Goal: Complete application form: Complete application form

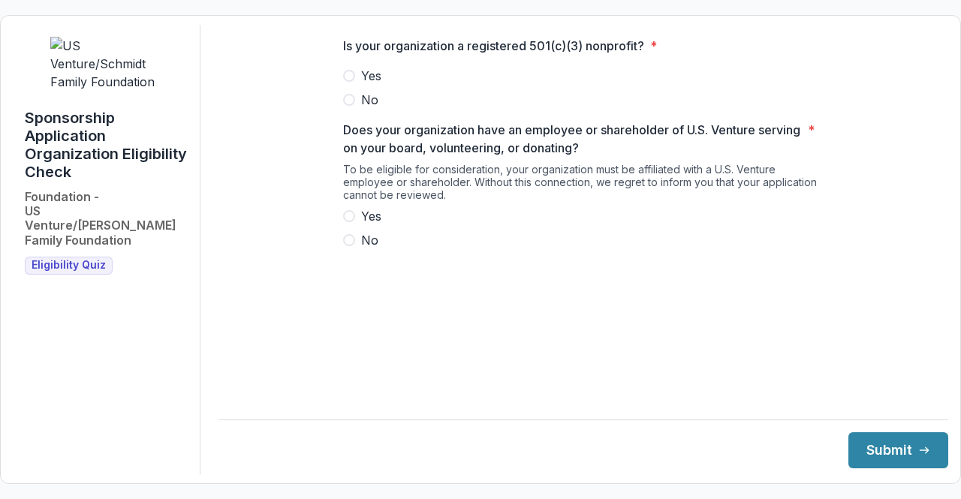
click at [352, 82] on span at bounding box center [349, 76] width 12 height 12
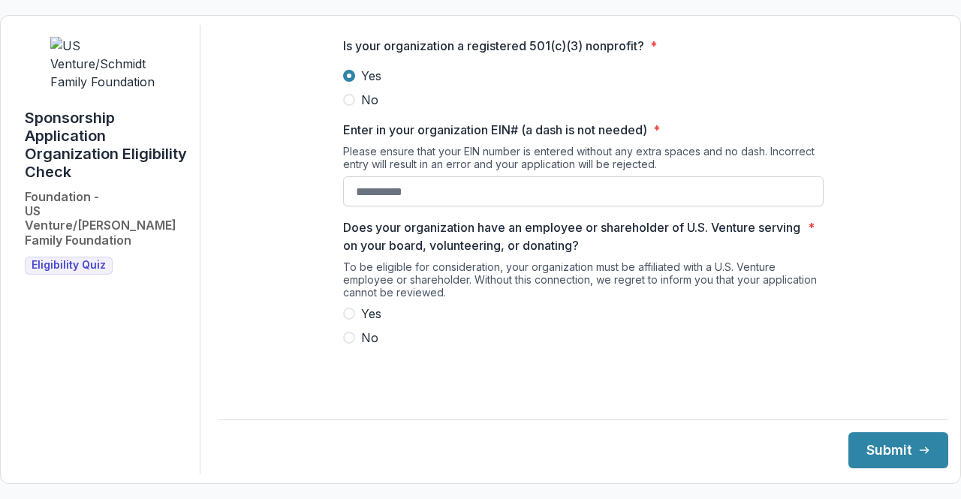
click at [390, 206] on input "Enter in your organization EIN# (a dash is not needed) *" at bounding box center [583, 191] width 480 height 30
paste input "**********"
type input "**********"
click at [353, 344] on span at bounding box center [349, 338] width 12 height 12
click at [854, 445] on button "Submit" at bounding box center [898, 450] width 100 height 36
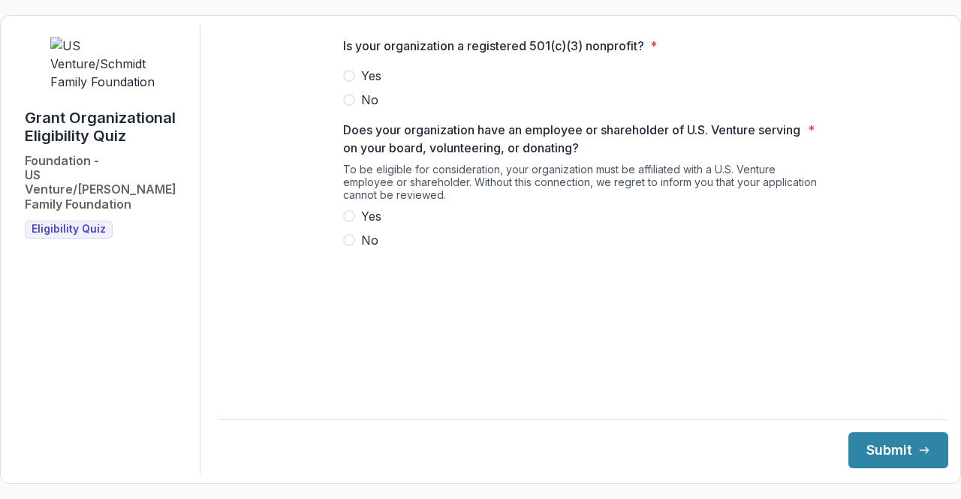
click at [348, 246] on span at bounding box center [349, 240] width 12 height 12
click at [350, 82] on span at bounding box center [349, 76] width 12 height 12
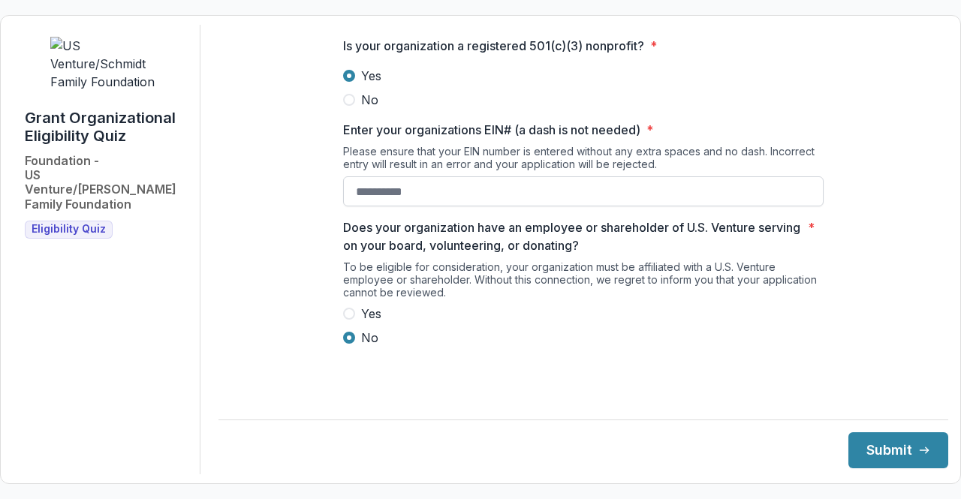
paste input "**********"
type input "**********"
click at [874, 449] on button "Submit" at bounding box center [898, 450] width 100 height 36
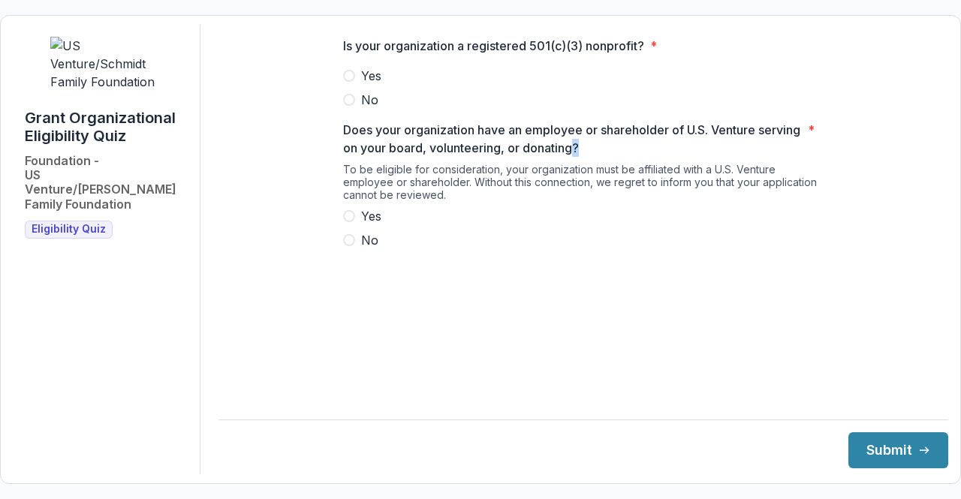
drag, startPoint x: 632, startPoint y: 160, endPoint x: 619, endPoint y: 151, distance: 15.6
click at [619, 151] on p "Does your organization have an employee or shareholder of U.S. Venture serving …" at bounding box center [572, 139] width 459 height 36
click at [637, 157] on p "Does your organization have an employee or shareholder of U.S. Venture serving …" at bounding box center [572, 139] width 459 height 36
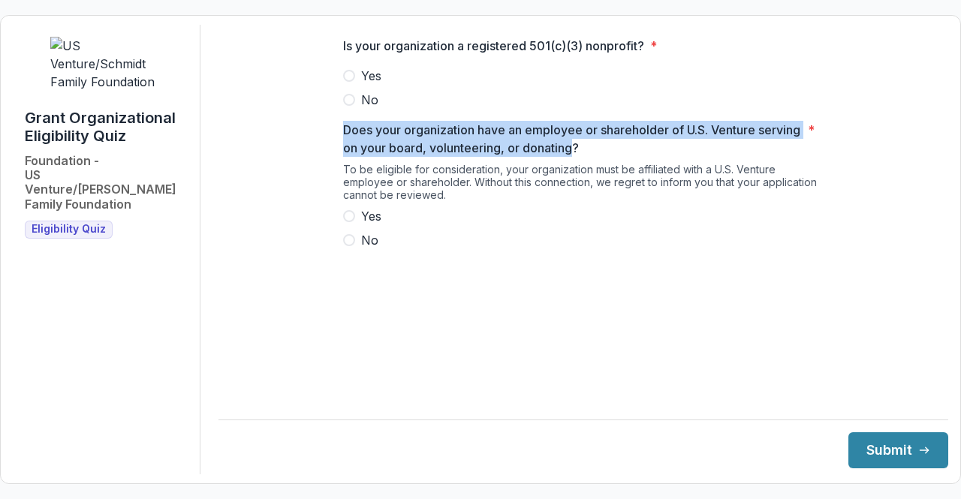
drag, startPoint x: 619, startPoint y: 158, endPoint x: 347, endPoint y: 139, distance: 273.2
click at [347, 139] on p "Does your organization have an employee or shareholder of U.S. Venture serving …" at bounding box center [572, 139] width 459 height 36
copy p "Does your organization have an employee or shareholder of U.S. Venture serving …"
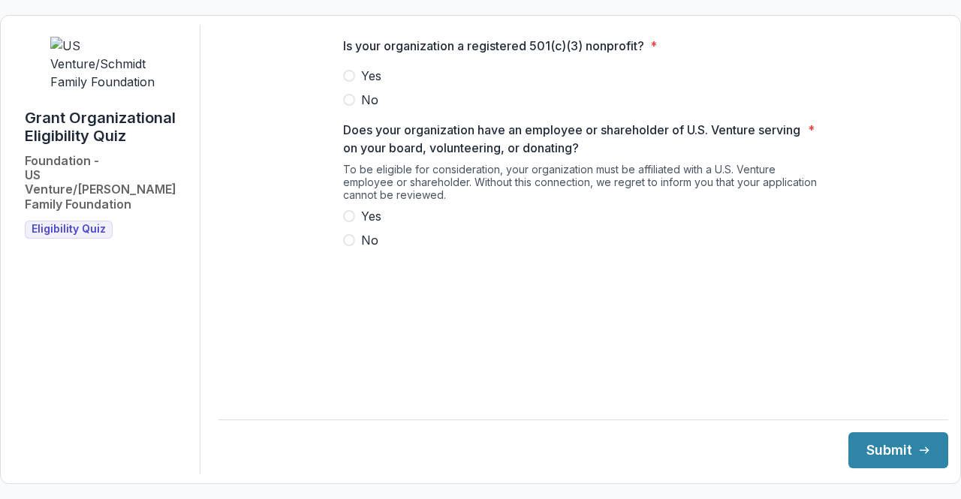
click at [80, 295] on div "Grant Organizational Eligibility Quiz Foundation - US Venture/Schmidt Family Fo…" at bounding box center [107, 250] width 188 height 450
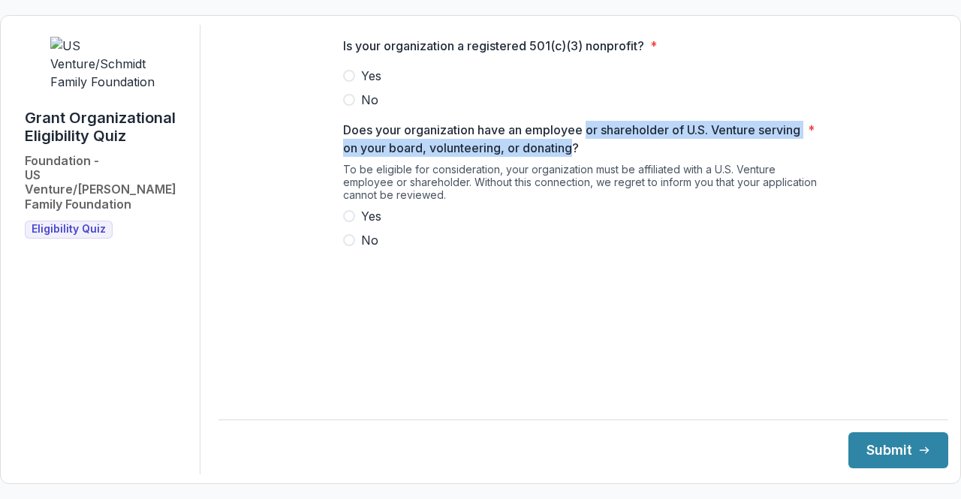
drag, startPoint x: 619, startPoint y: 160, endPoint x: 589, endPoint y: 144, distance: 33.9
click at [589, 144] on p "Does your organization have an employee or shareholder of U.S. Venture serving …" at bounding box center [572, 139] width 459 height 36
copy p "or shareholder of U.S. Venture serving on your board, volunteering, or donating"
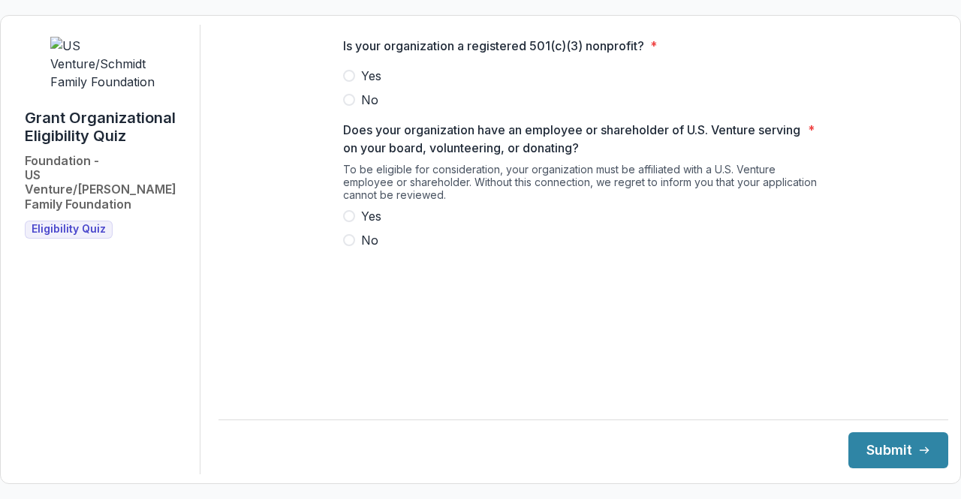
click at [59, 288] on div "Grant Organizational Eligibility Quiz Foundation - US Venture/Schmidt Family Fo…" at bounding box center [107, 250] width 188 height 450
